Goal: Navigation & Orientation: Find specific page/section

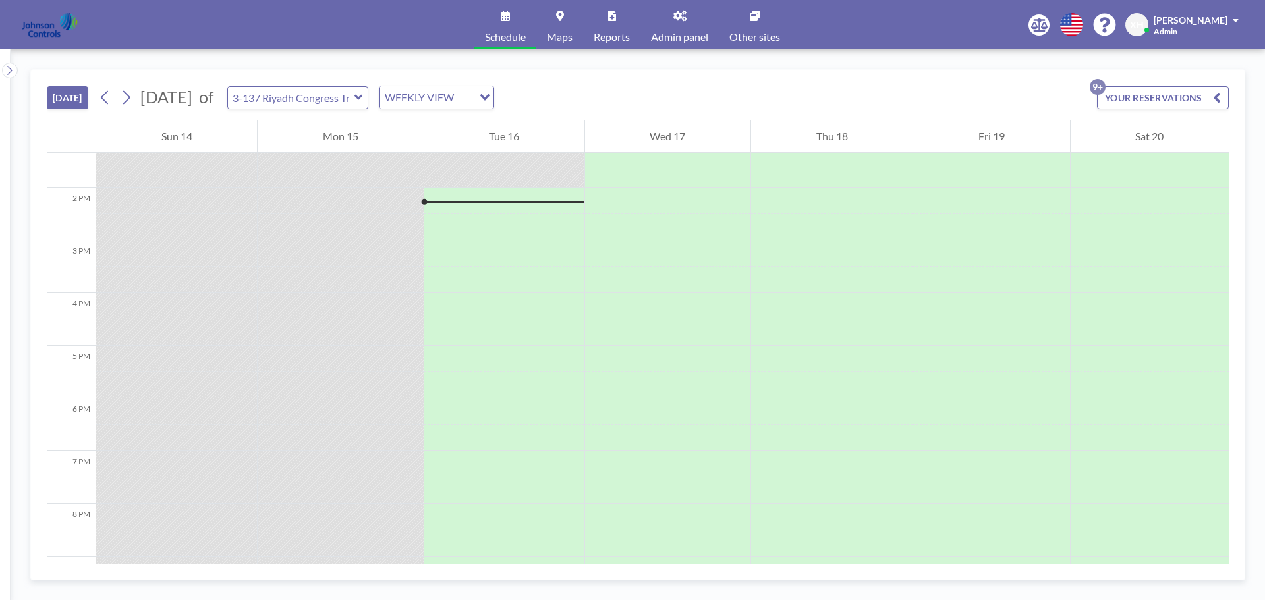
scroll to position [711, 0]
click at [690, 26] on link "Admin panel" at bounding box center [679, 24] width 78 height 49
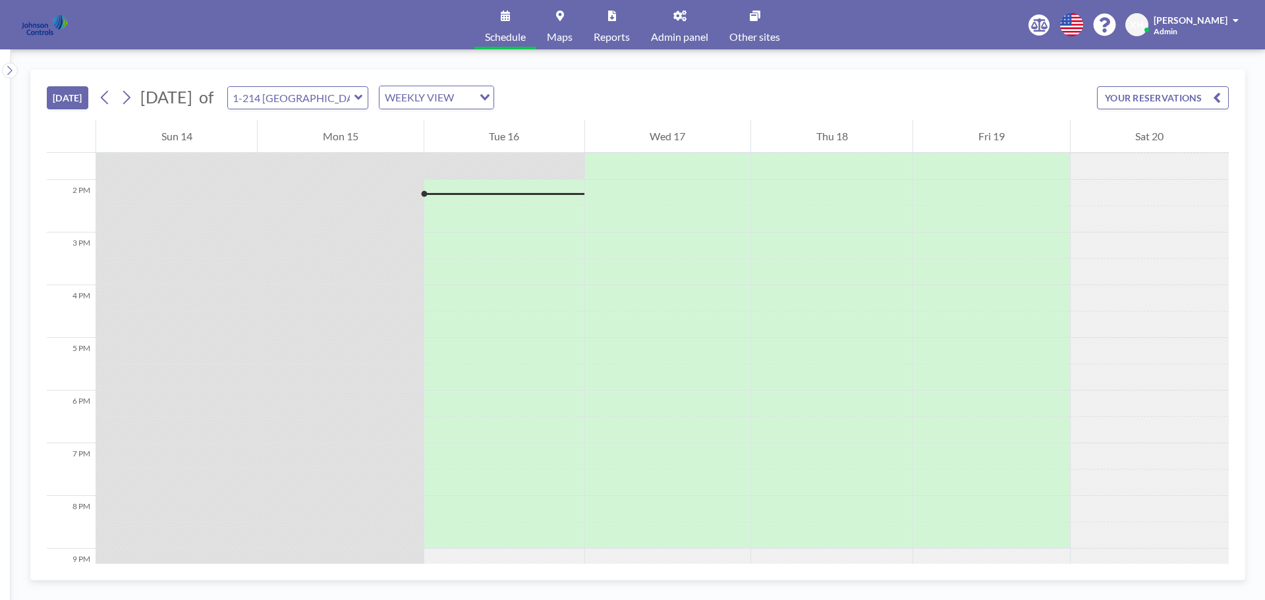
scroll to position [711, 0]
click at [1163, 105] on button "YOUR RESERVATIONS" at bounding box center [1163, 97] width 132 height 23
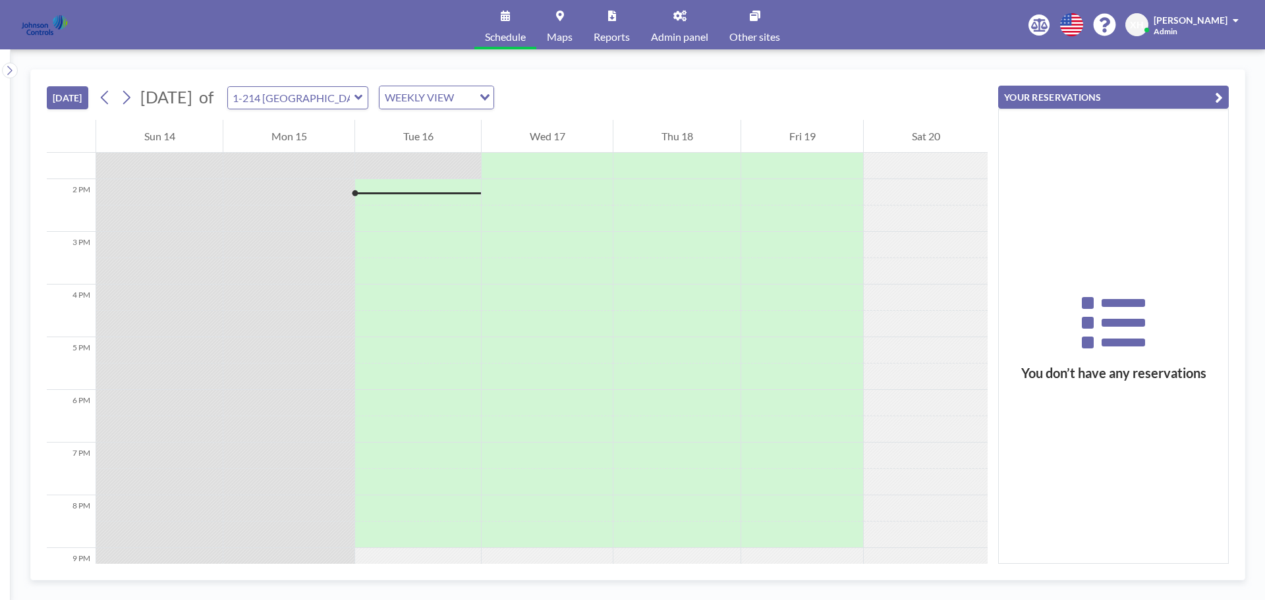
click at [1215, 97] on icon "button" at bounding box center [1219, 98] width 8 height 16
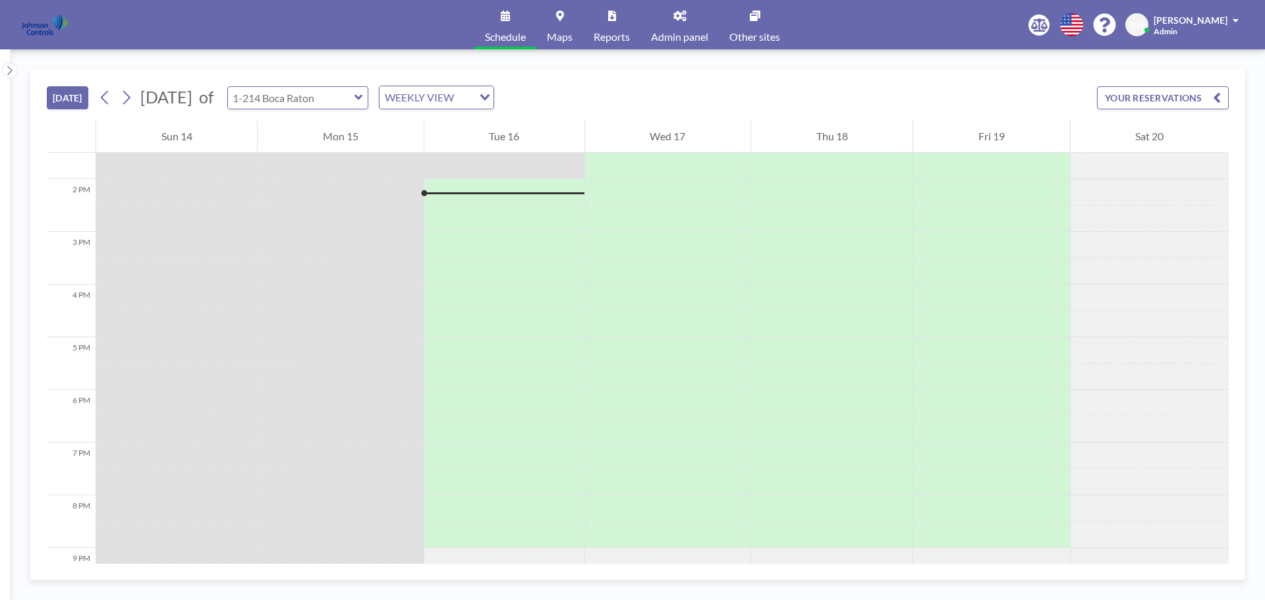
click at [354, 92] on input "text" at bounding box center [291, 98] width 126 height 22
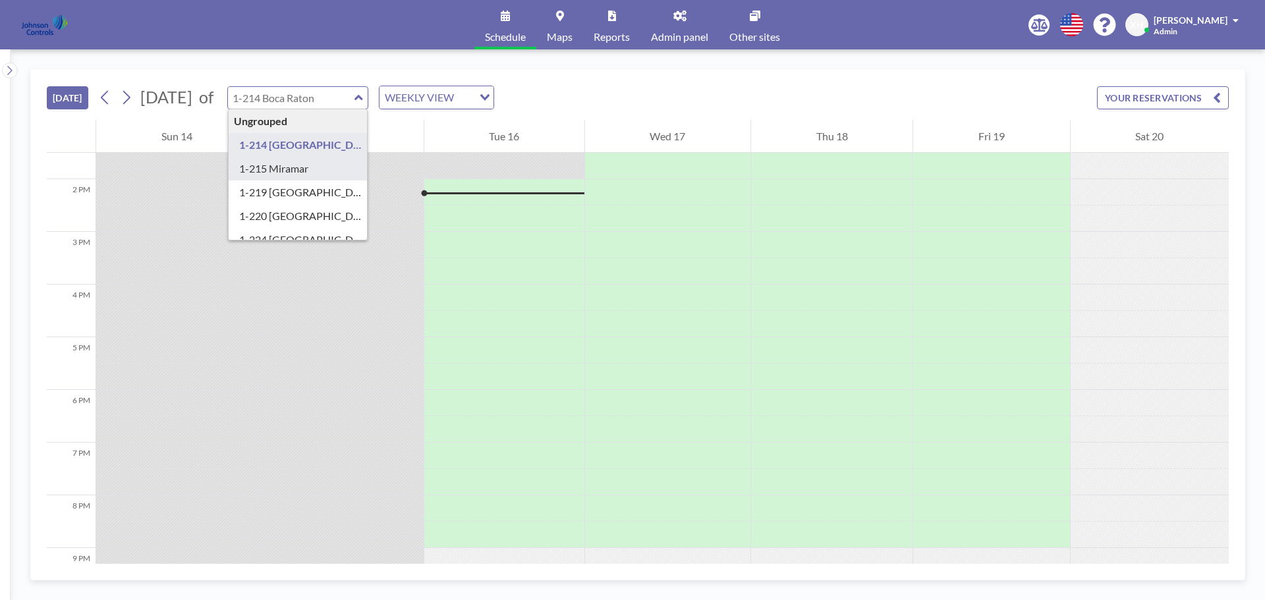
type input "1-215 Miramar"
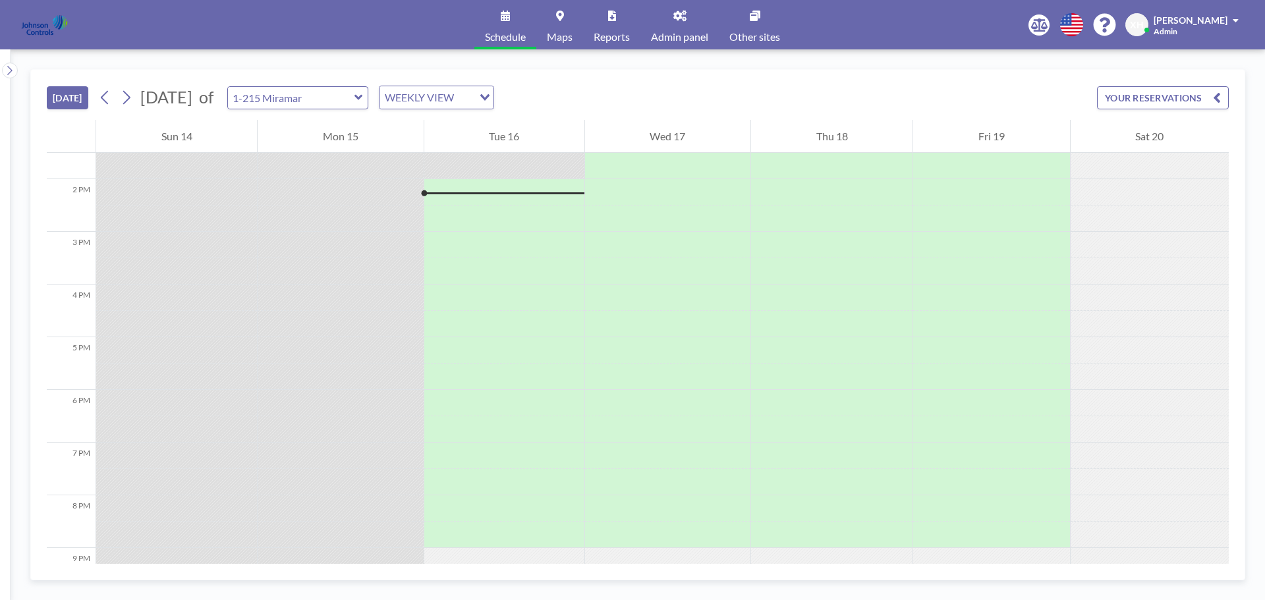
click at [363, 101] on icon at bounding box center [358, 97] width 9 height 13
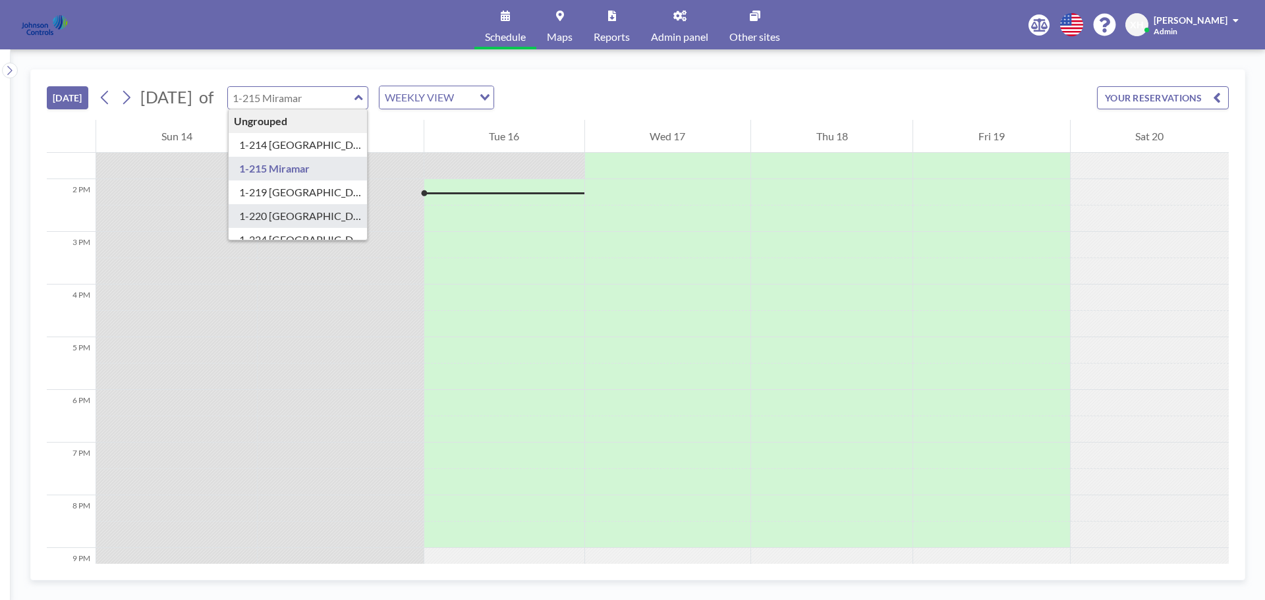
type input "1-220 Jacksonville"
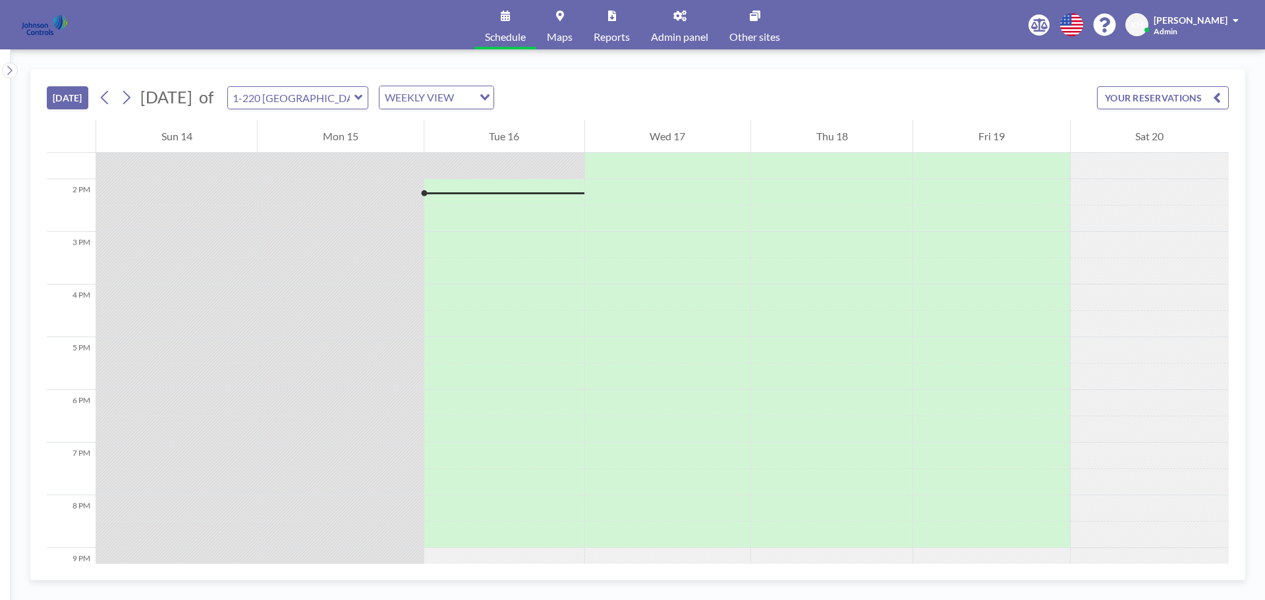
click at [362, 97] on icon at bounding box center [358, 97] width 8 height 5
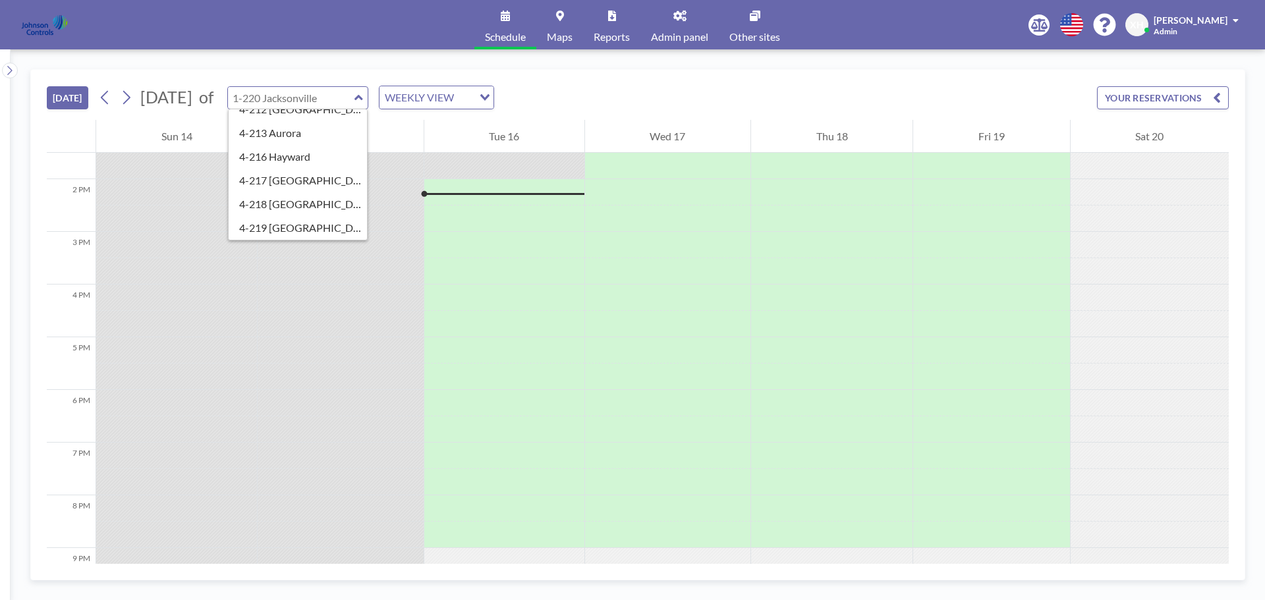
scroll to position [256, 0]
type input "4-219 Auckland"
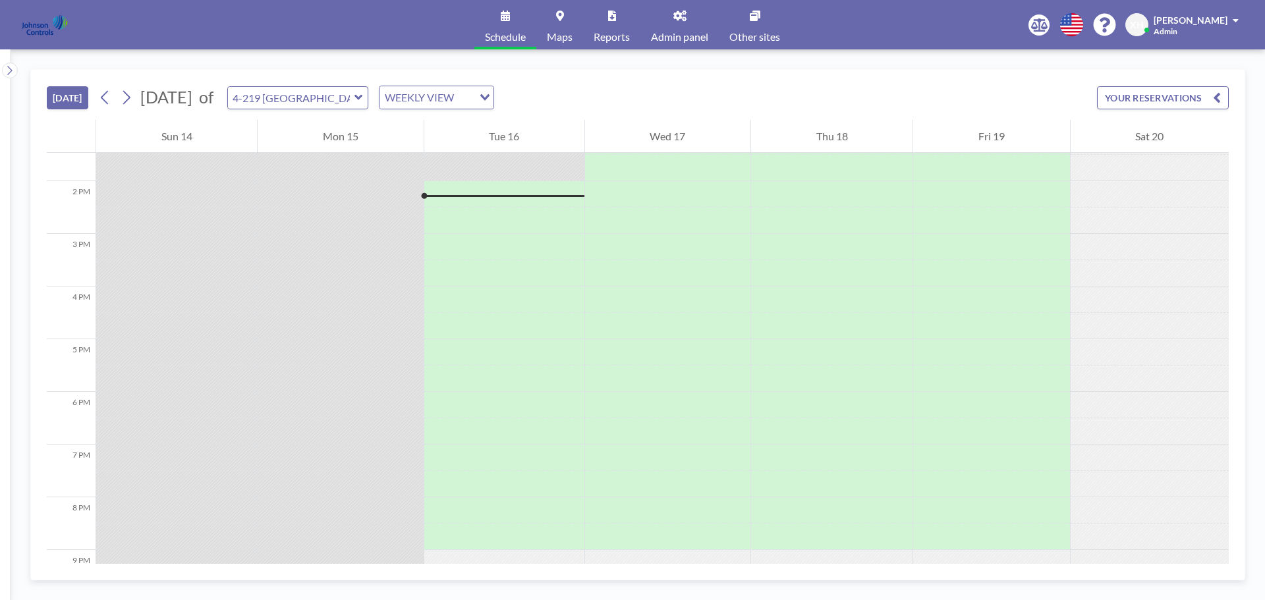
scroll to position [711, 0]
click at [762, 22] on link "Other sites" at bounding box center [755, 24] width 72 height 49
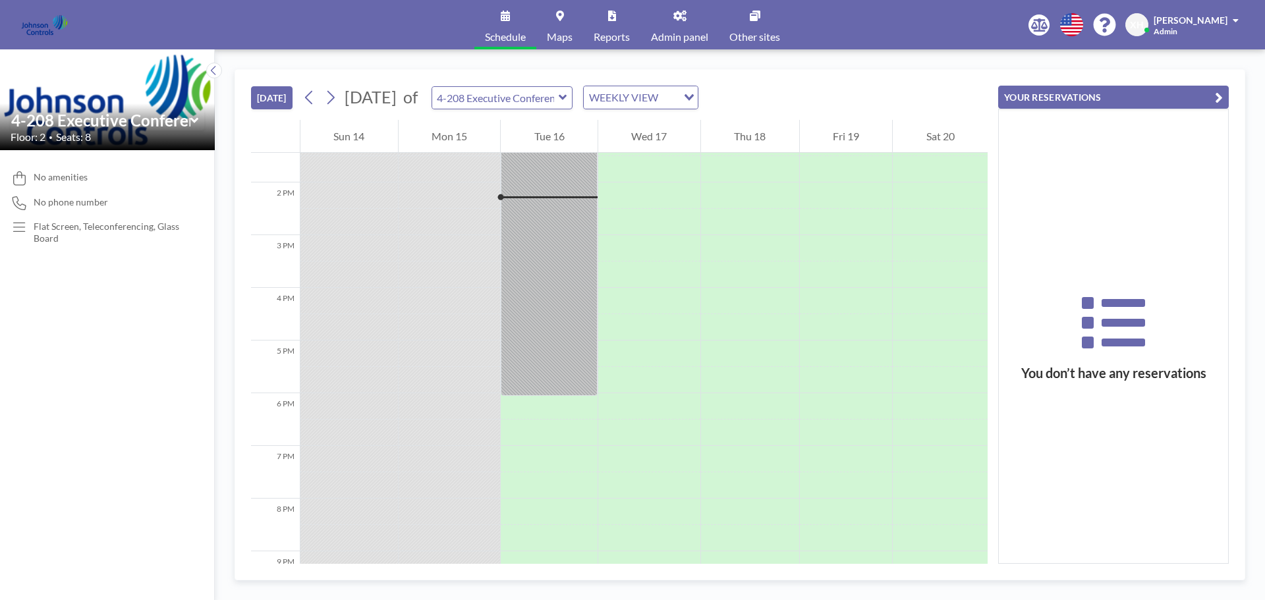
scroll to position [711, 0]
